Goal: Information Seeking & Learning: Learn about a topic

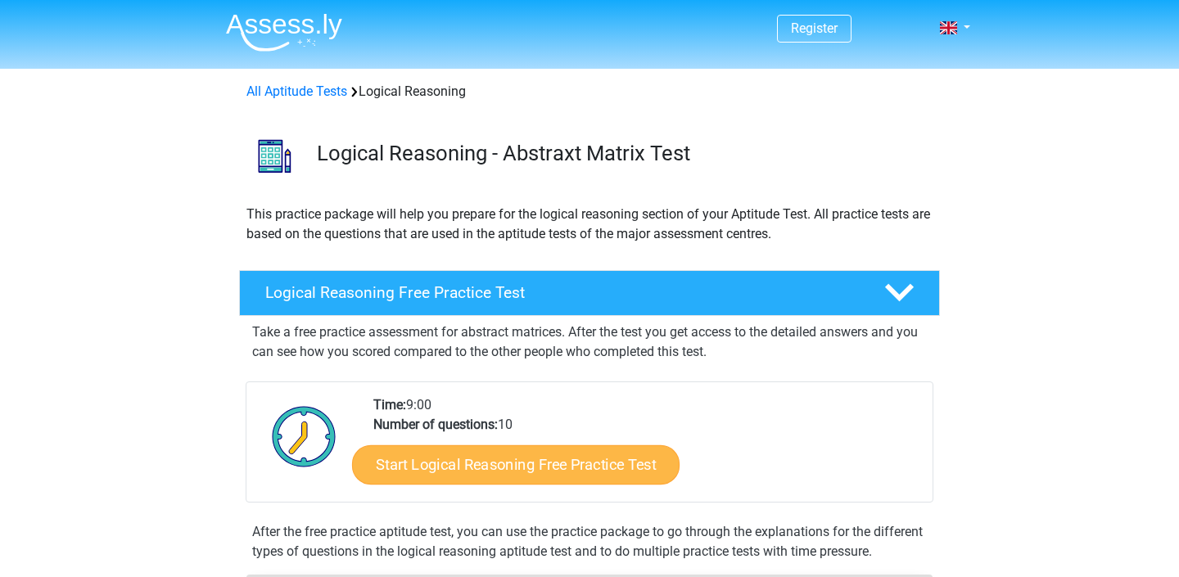
click at [573, 458] on link "Start Logical Reasoning Free Practice Test" at bounding box center [516, 464] width 328 height 39
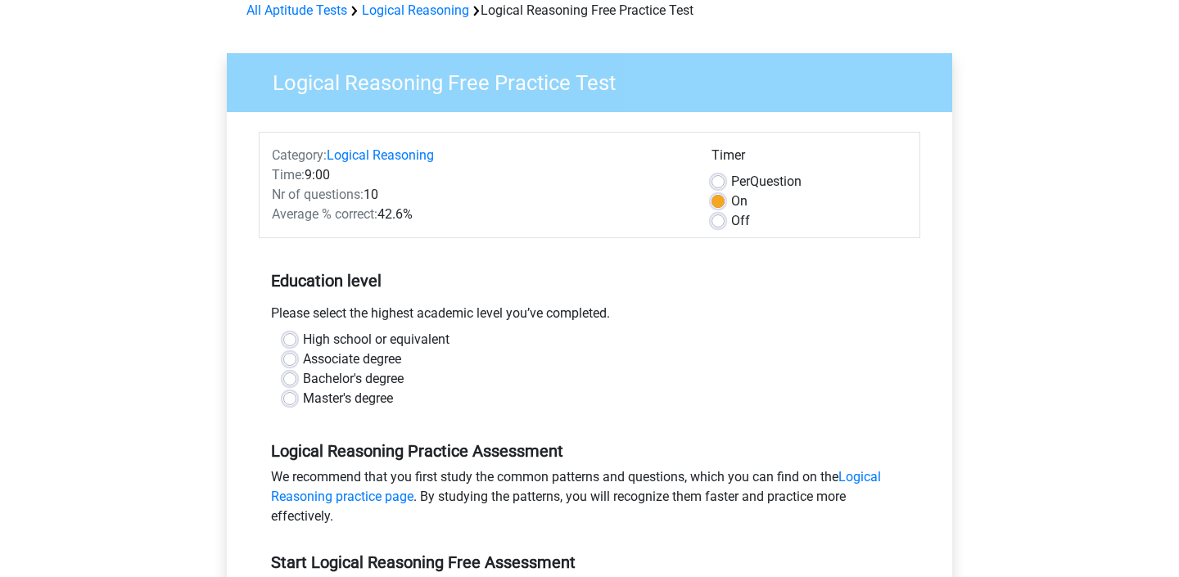
scroll to position [52, 0]
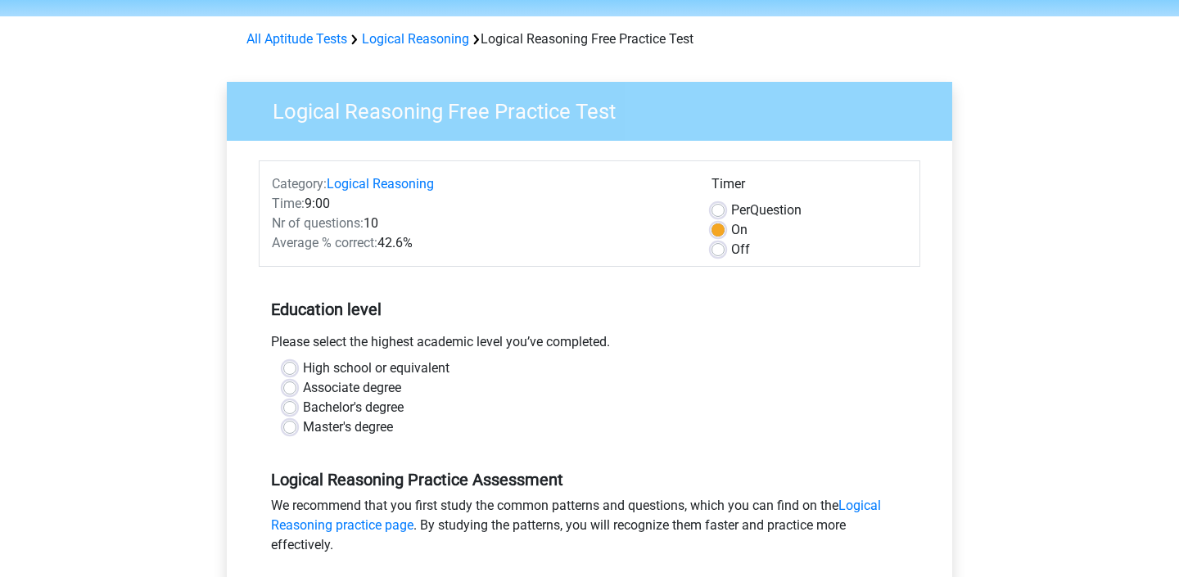
click at [731, 248] on label "Off" at bounding box center [740, 250] width 19 height 20
click at [723, 248] on input "Off" at bounding box center [718, 248] width 13 height 16
radio input "true"
click at [731, 228] on label "On" at bounding box center [739, 230] width 16 height 20
click at [722, 228] on input "On" at bounding box center [718, 228] width 13 height 16
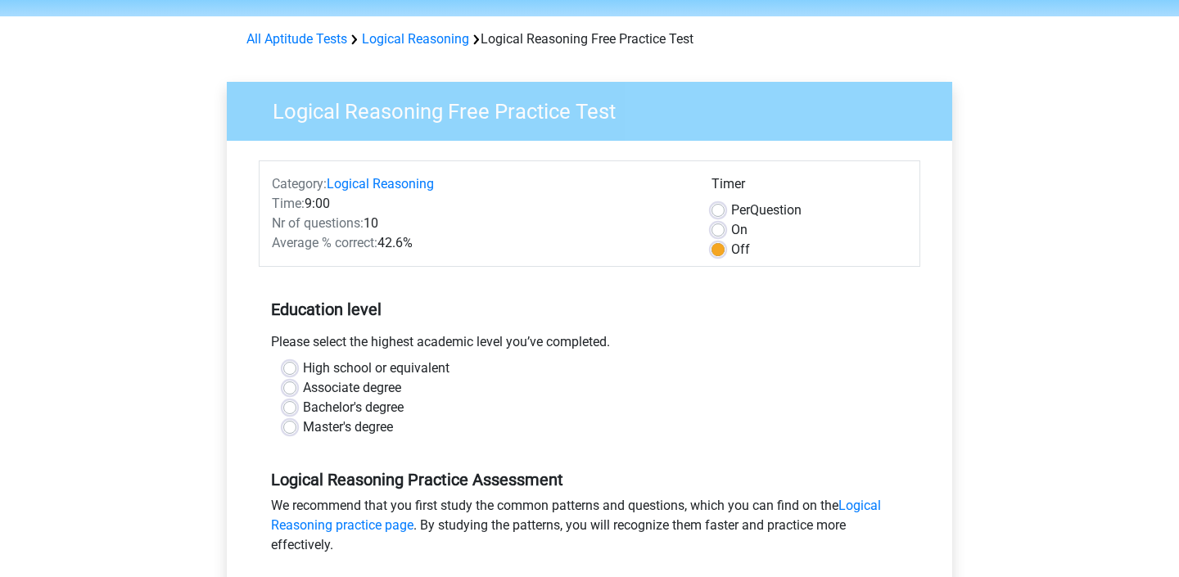
radio input "true"
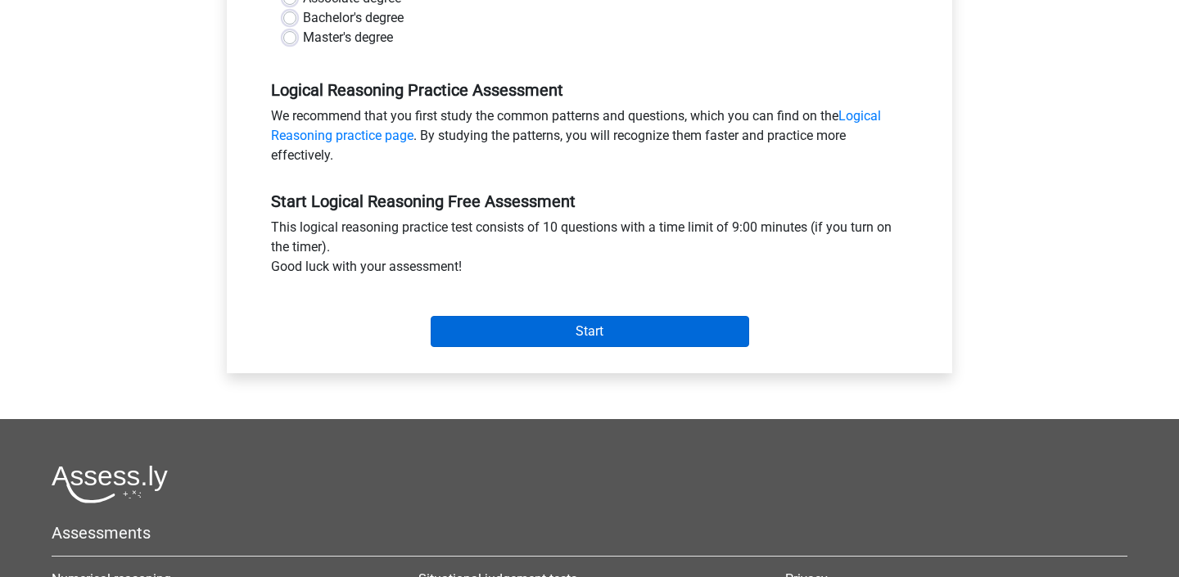
click at [614, 337] on input "Start" at bounding box center [590, 331] width 319 height 31
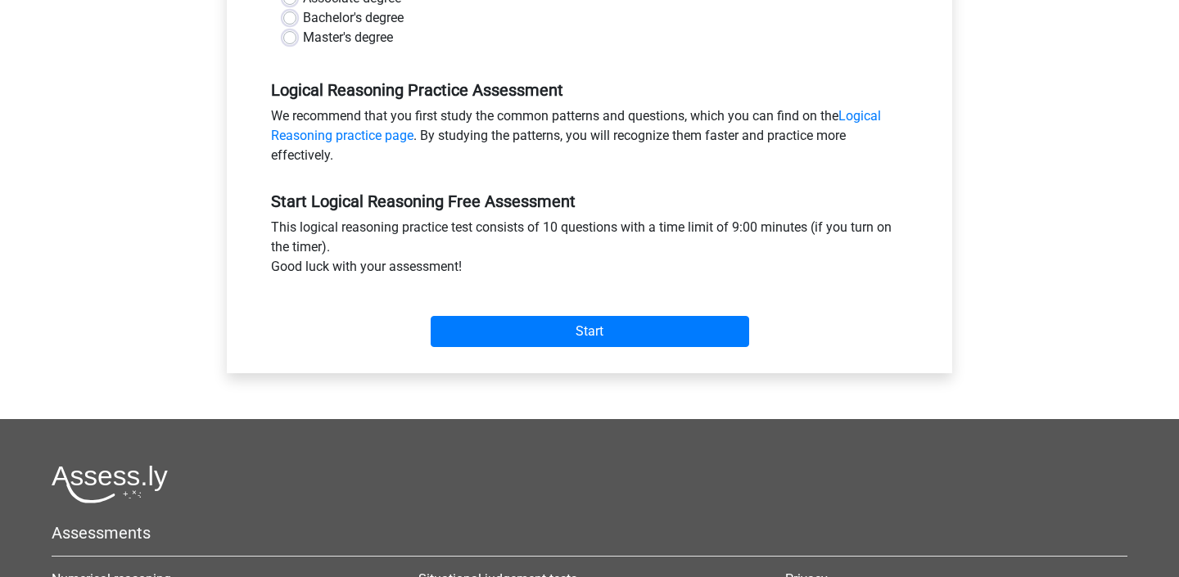
scroll to position [131, 0]
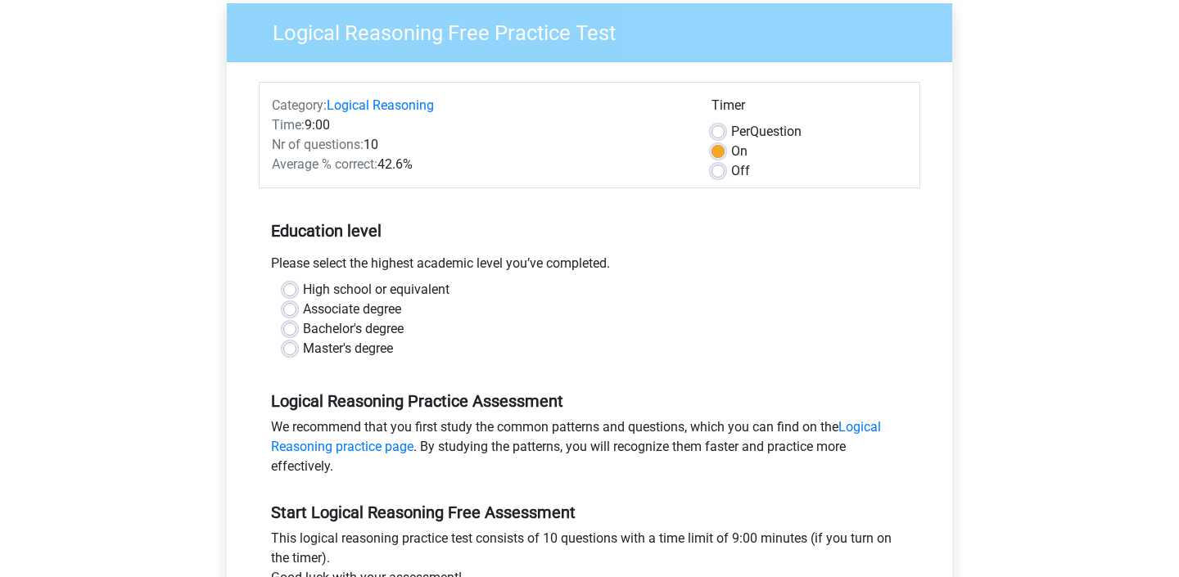
click at [322, 324] on label "Bachelor's degree" at bounding box center [353, 329] width 101 height 20
click at [296, 324] on input "Bachelor's degree" at bounding box center [289, 327] width 13 height 16
radio input "true"
click at [310, 350] on label "Master's degree" at bounding box center [348, 349] width 90 height 20
click at [296, 350] on input "Master's degree" at bounding box center [289, 347] width 13 height 16
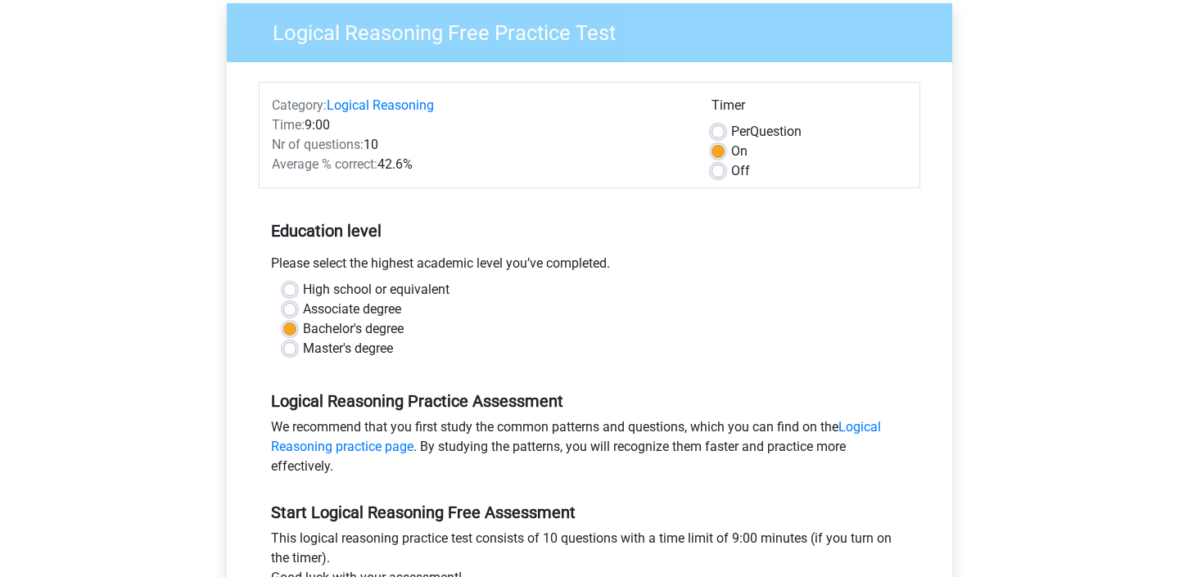
radio input "true"
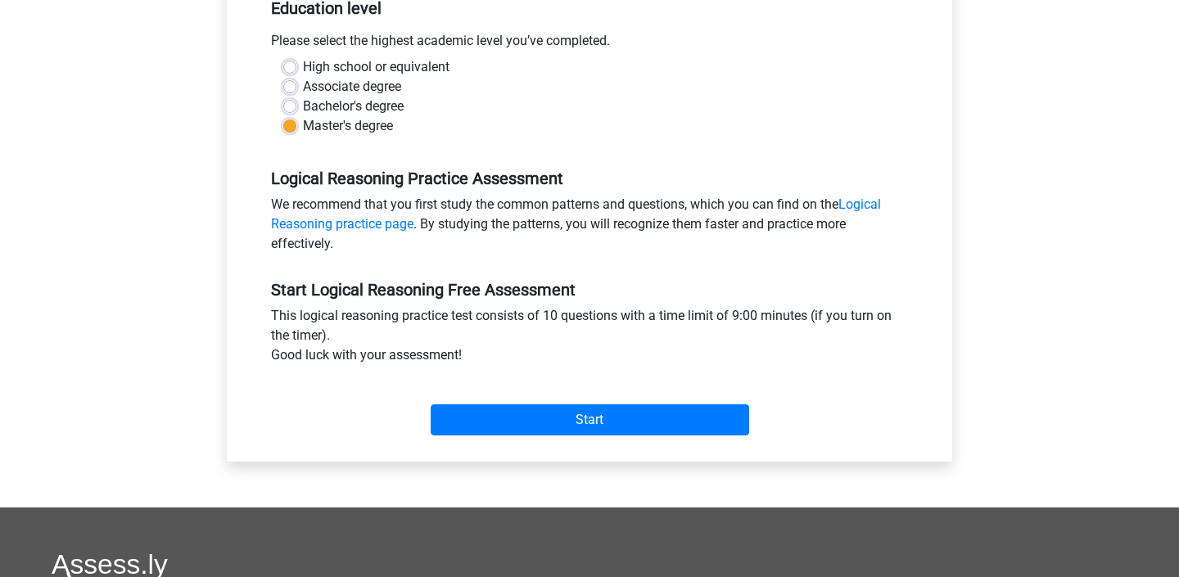
scroll to position [507, 0]
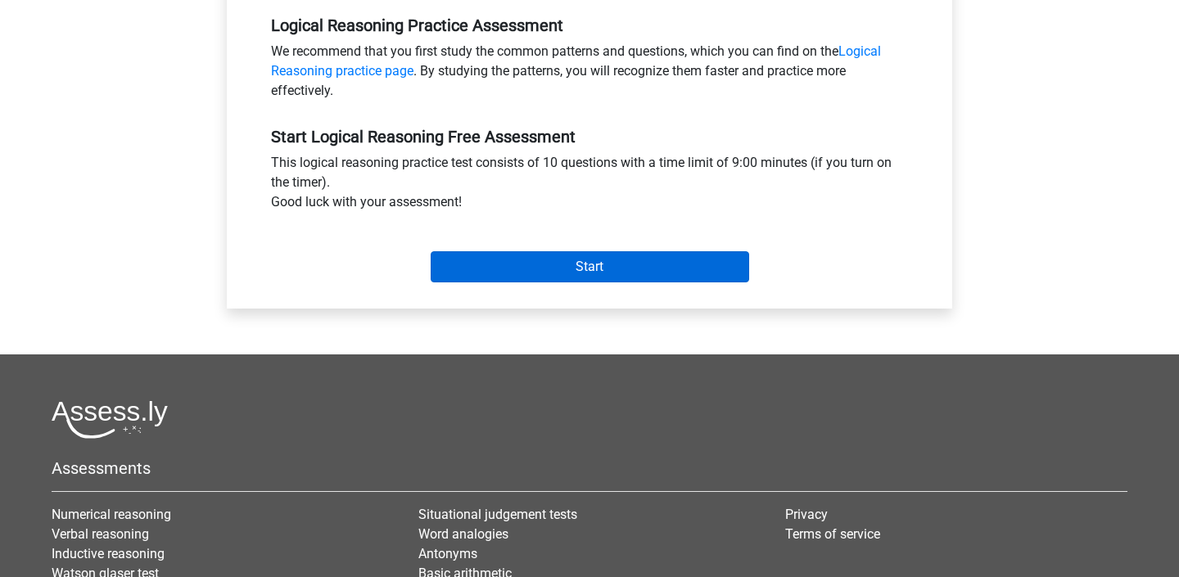
click at [594, 270] on input "Start" at bounding box center [590, 266] width 319 height 31
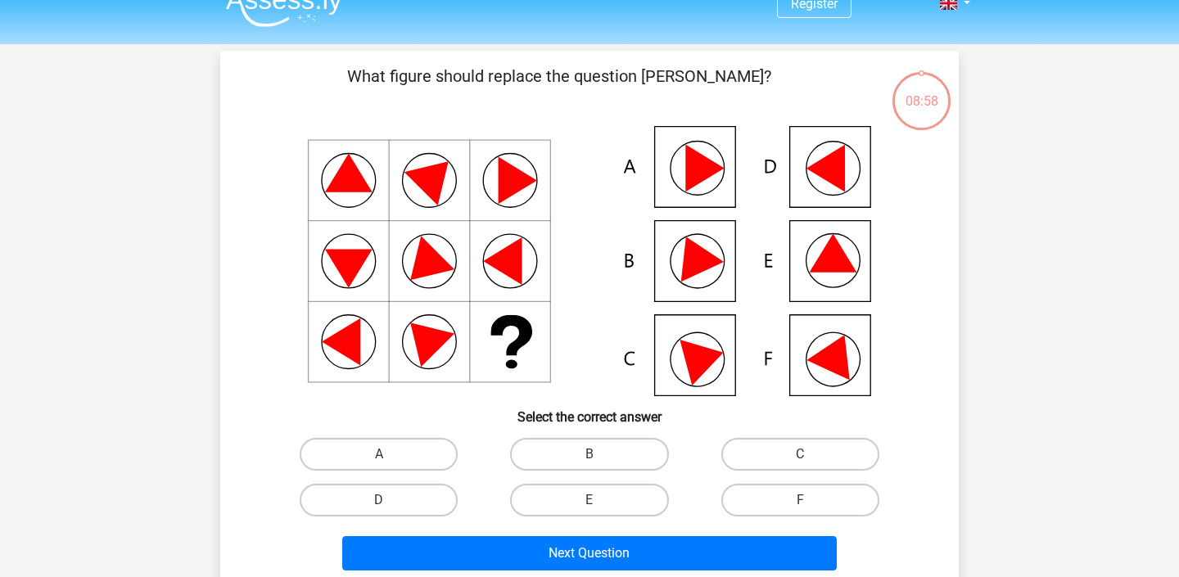
scroll to position [26, 0]
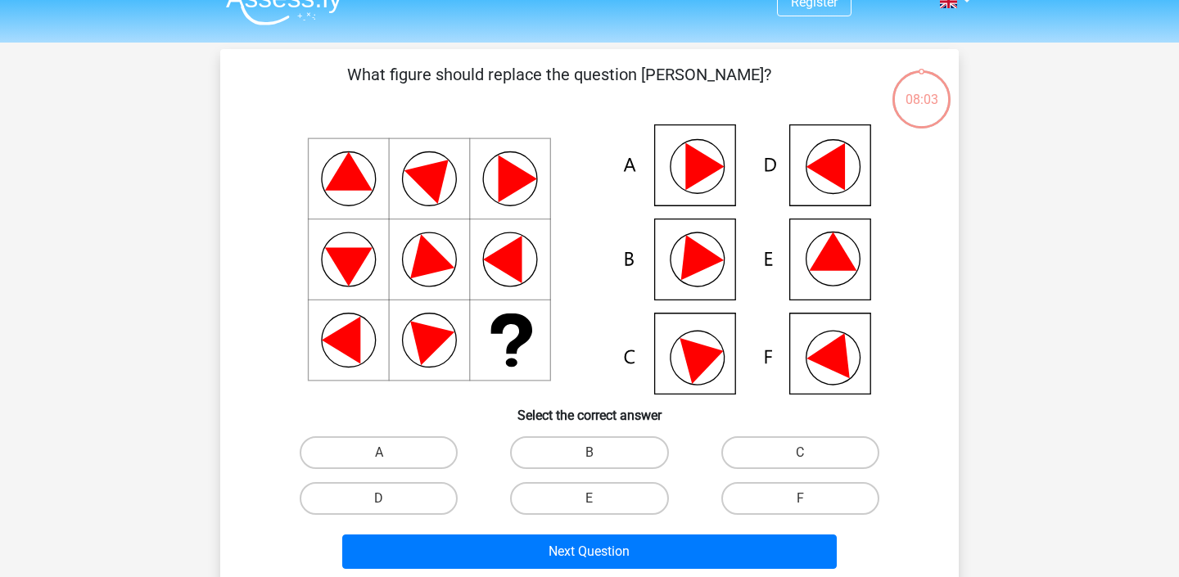
click at [721, 254] on icon at bounding box center [590, 259] width 660 height 270
click at [701, 270] on icon at bounding box center [694, 252] width 59 height 55
click at [611, 448] on label "B" at bounding box center [589, 453] width 158 height 33
click at [600, 453] on input "B" at bounding box center [595, 458] width 11 height 11
radio input "true"
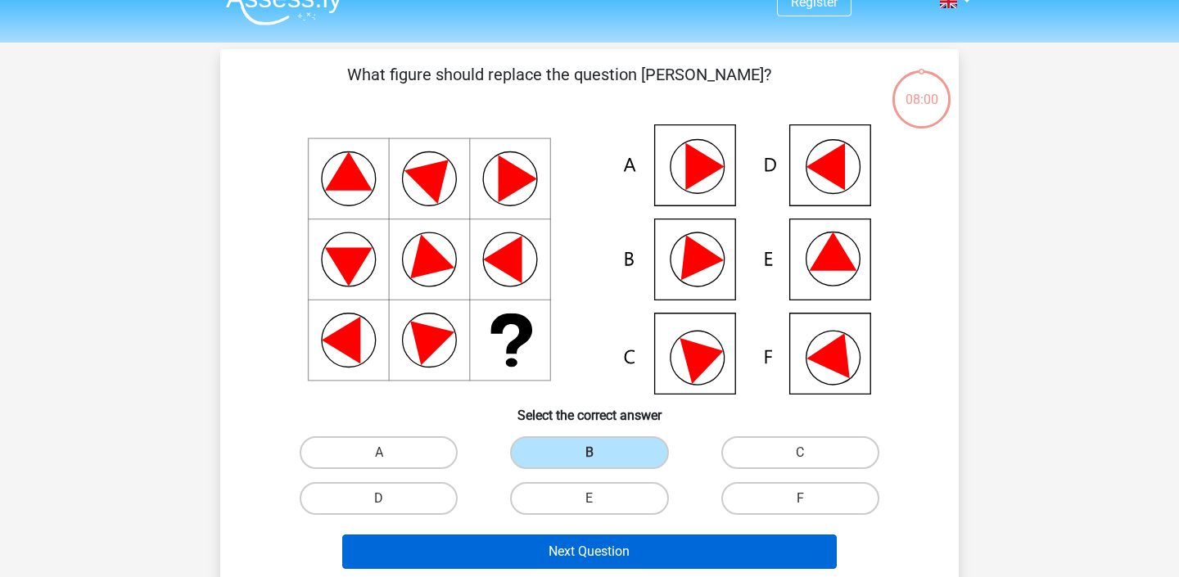
click at [596, 554] on button "Next Question" at bounding box center [590, 552] width 496 height 34
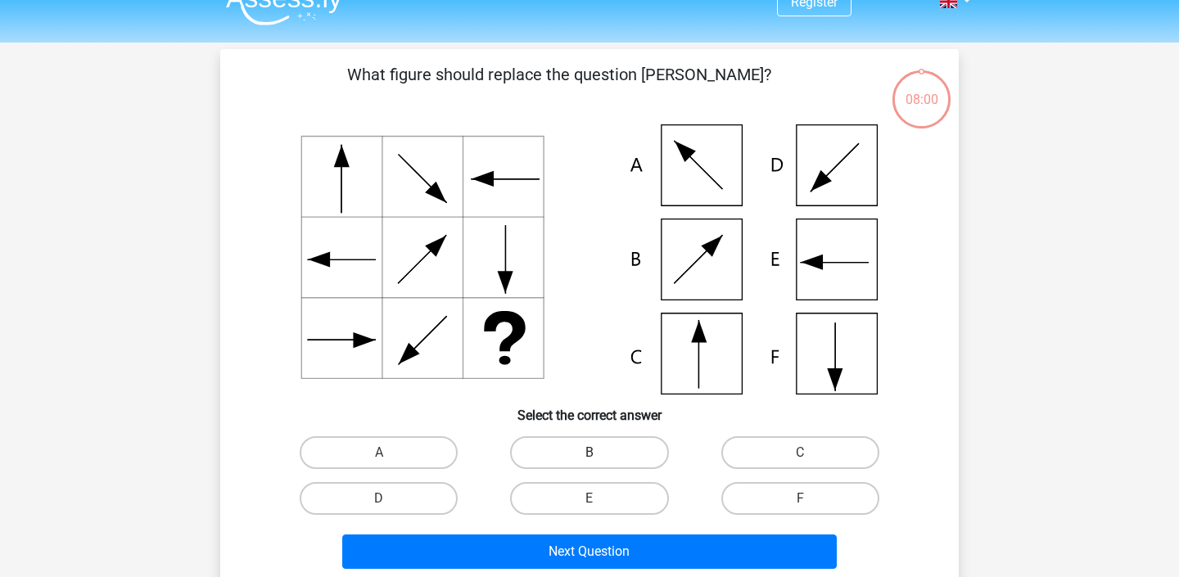
scroll to position [75, 0]
